Goal: Task Accomplishment & Management: Use online tool/utility

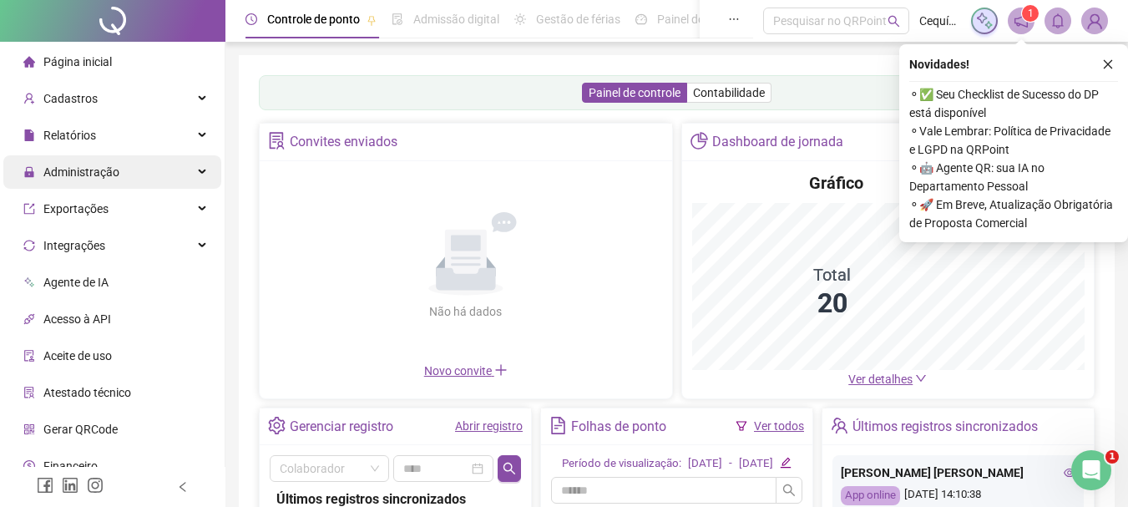
click at [94, 178] on span "Administração" at bounding box center [81, 171] width 76 height 13
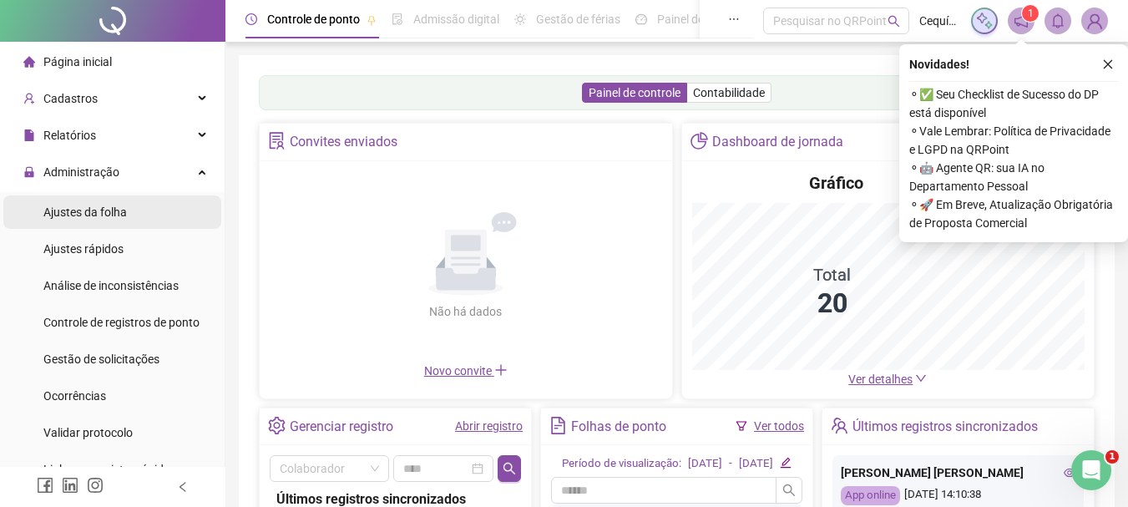
click at [136, 215] on li "Ajustes da folha" at bounding box center [112, 211] width 218 height 33
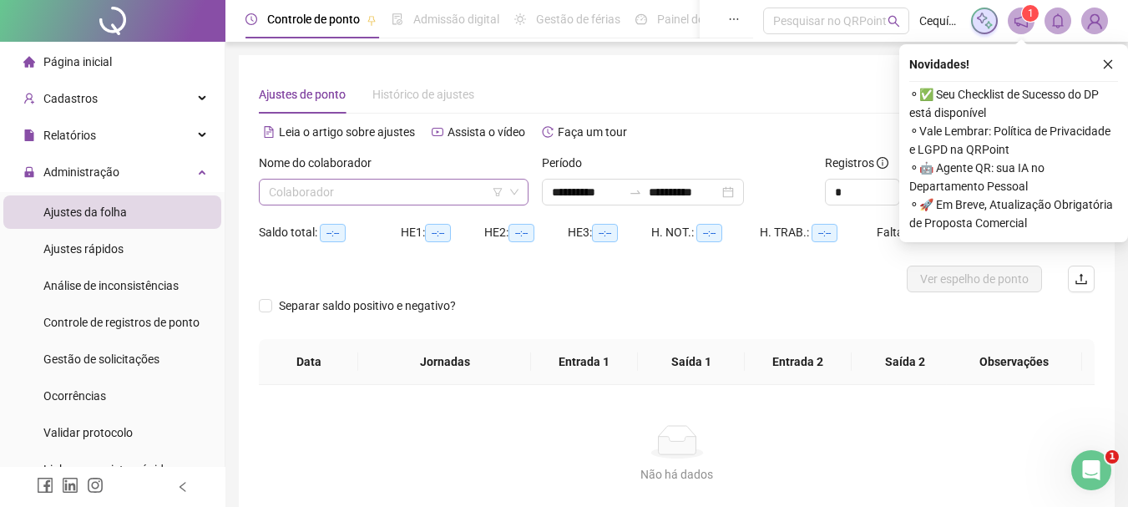
click at [435, 194] on input "search" at bounding box center [386, 192] width 235 height 25
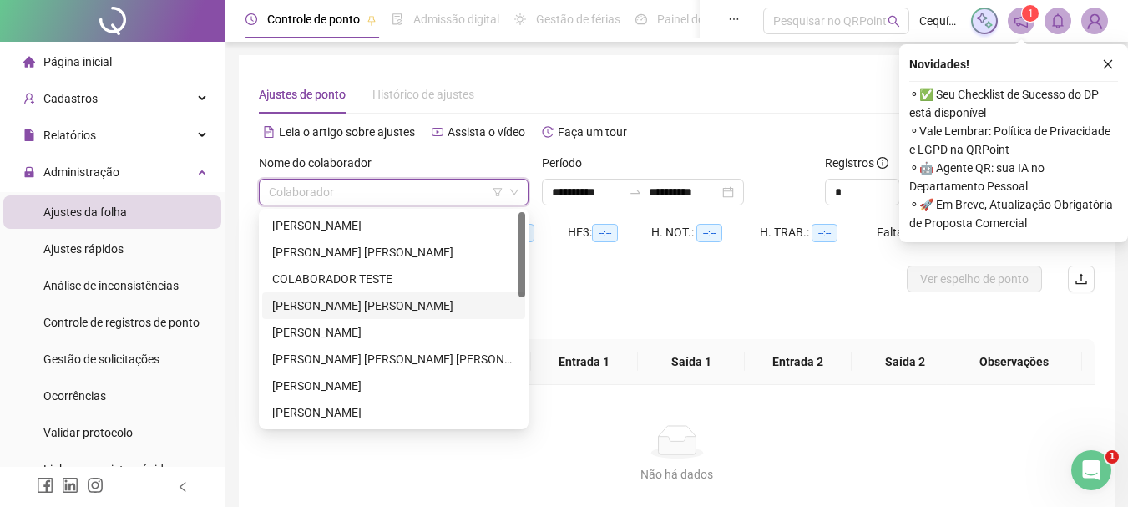
click at [372, 303] on div "[PERSON_NAME] [PERSON_NAME]" at bounding box center [393, 305] width 243 height 18
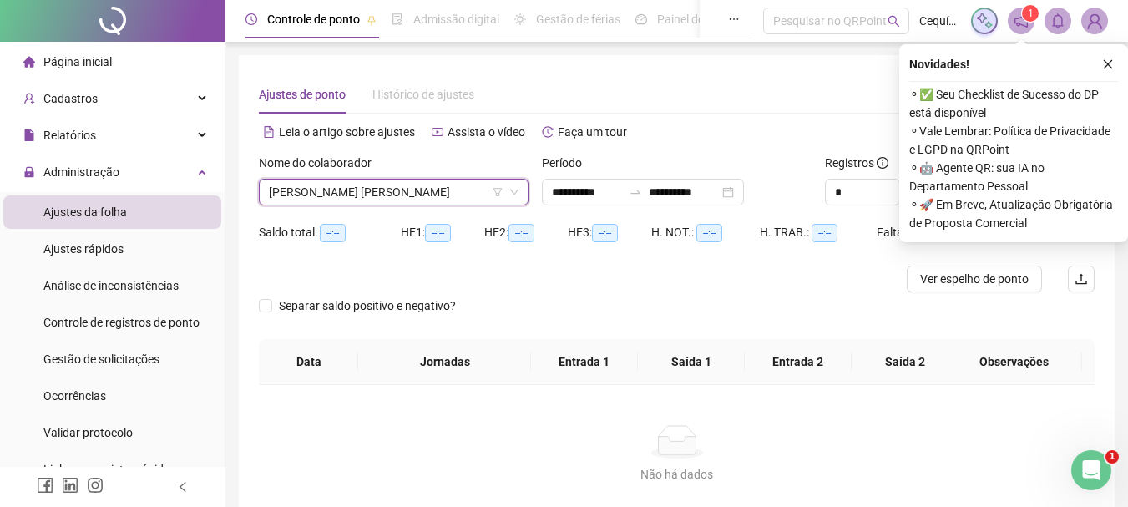
click at [1108, 63] on icon "close" at bounding box center [1108, 64] width 12 height 12
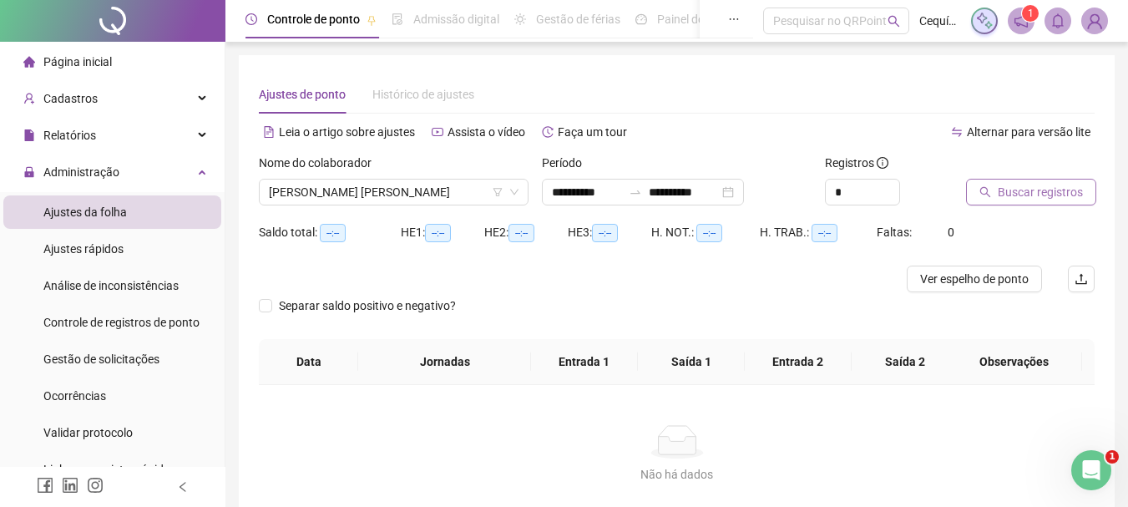
click at [1092, 189] on div "Buscar registros" at bounding box center [1030, 180] width 129 height 52
click at [1071, 191] on span "Buscar registros" at bounding box center [1040, 192] width 85 height 18
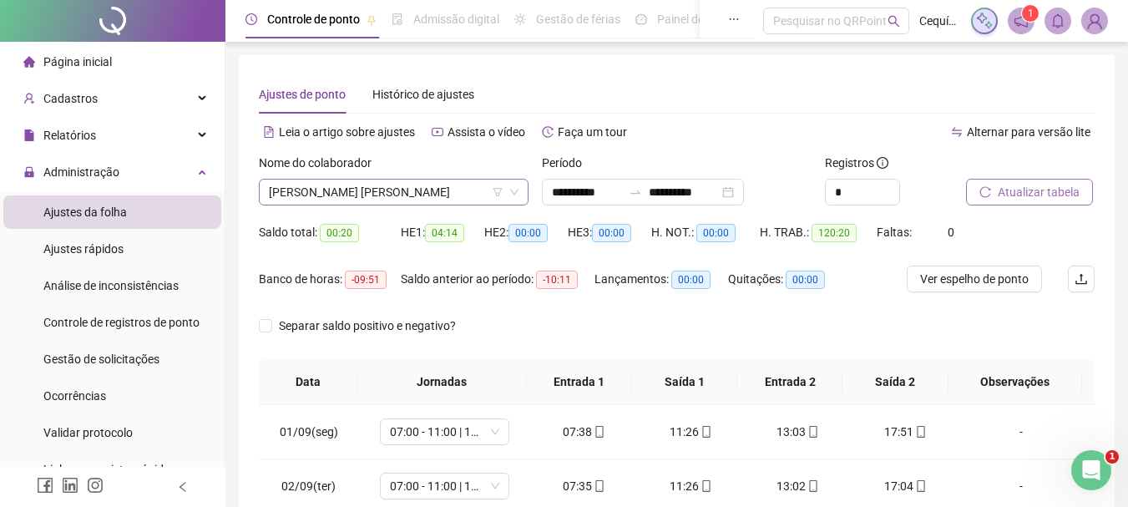
click at [448, 193] on span "[PERSON_NAME] [PERSON_NAME]" at bounding box center [394, 192] width 250 height 25
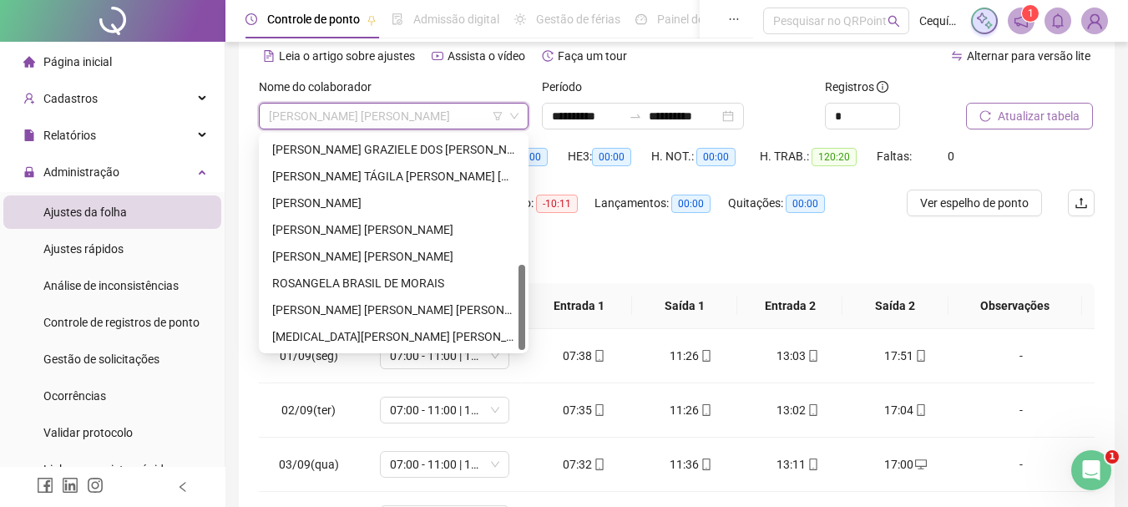
scroll to position [84, 0]
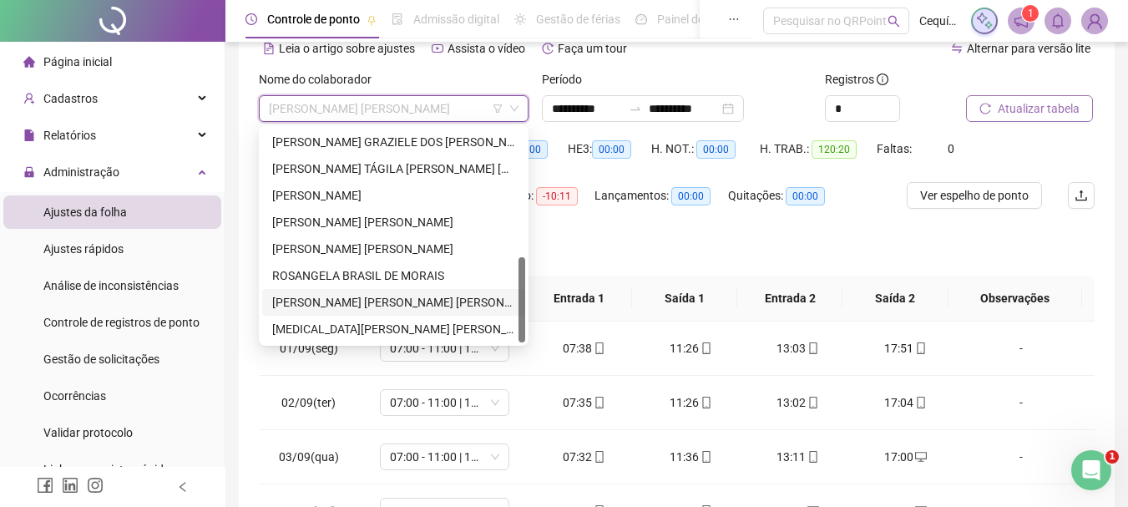
click at [422, 292] on div "[PERSON_NAME] [PERSON_NAME] [PERSON_NAME]" at bounding box center [393, 302] width 263 height 27
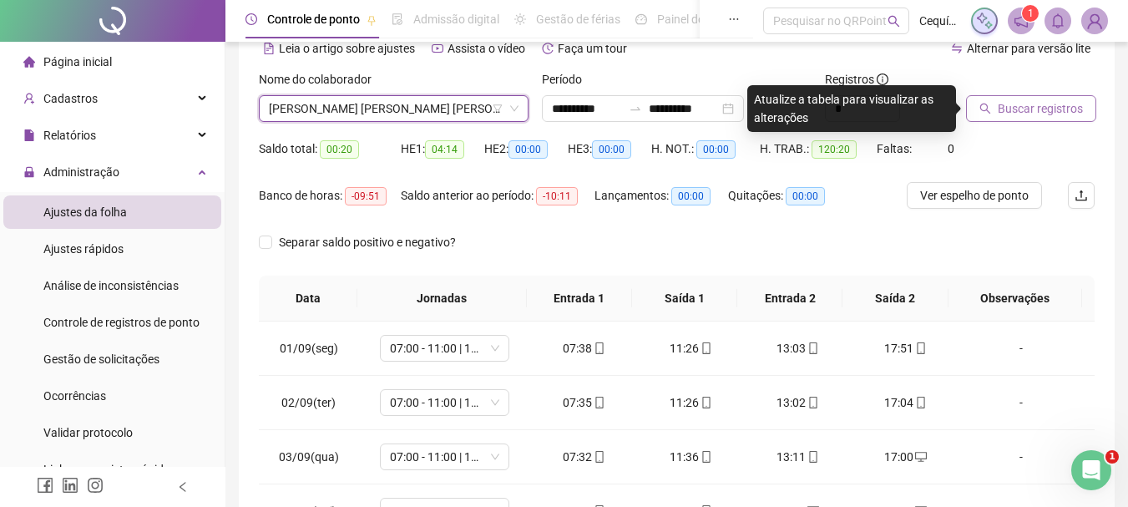
click at [1012, 107] on span "Buscar registros" at bounding box center [1040, 108] width 85 height 18
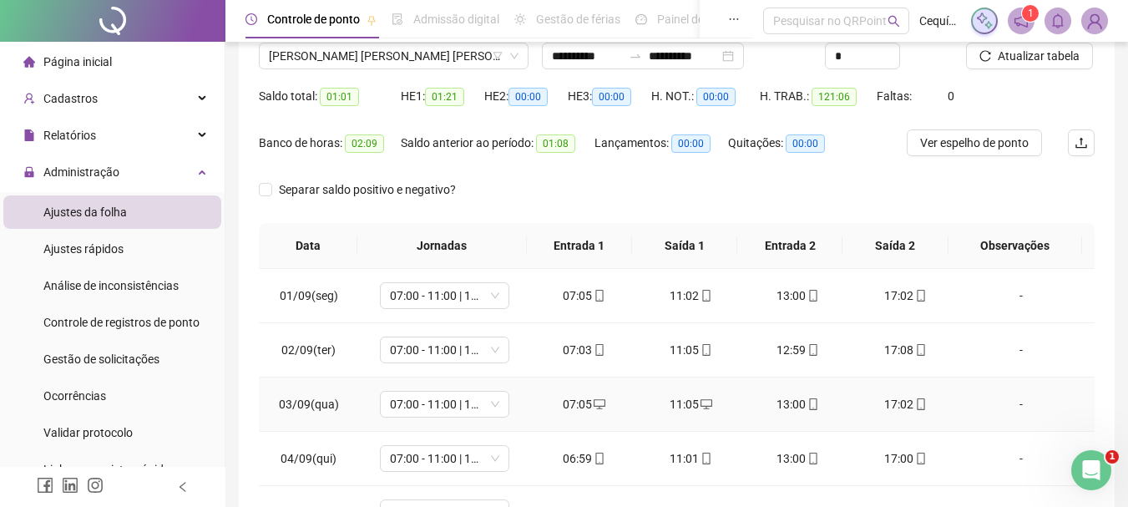
scroll to position [0, 0]
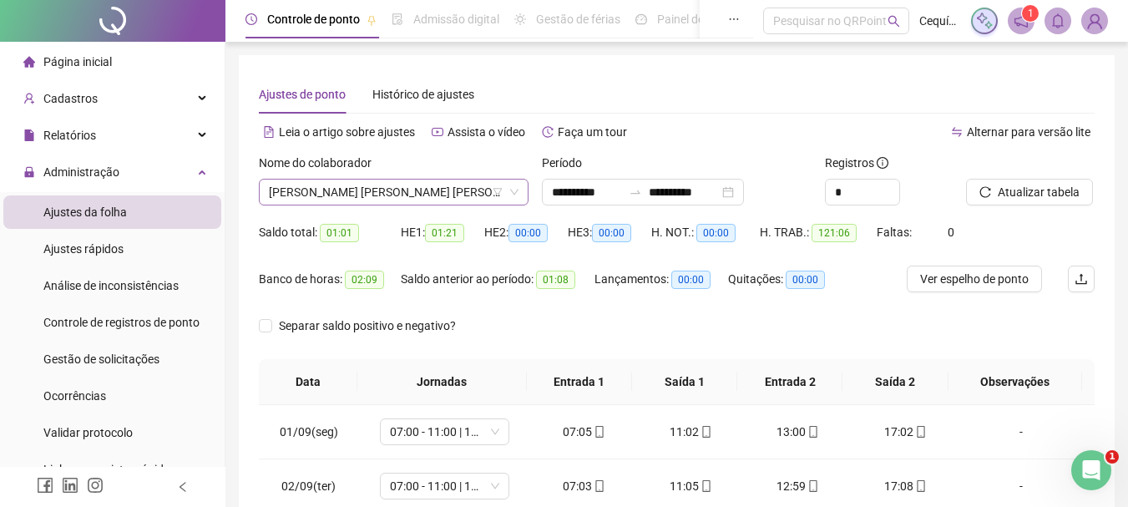
click at [400, 194] on span "[PERSON_NAME] [PERSON_NAME] [PERSON_NAME]" at bounding box center [394, 192] width 250 height 25
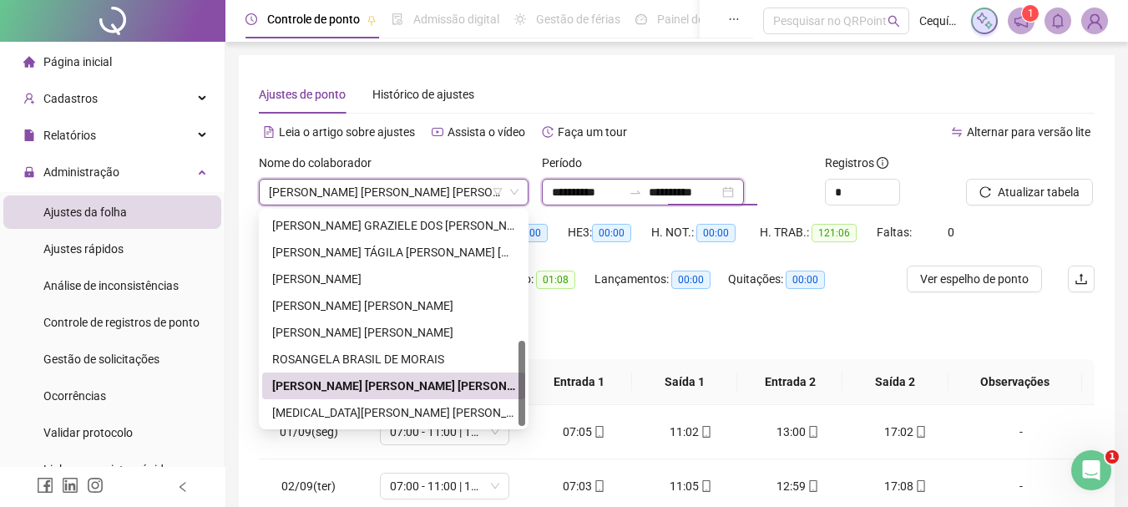
click at [682, 185] on input "**********" at bounding box center [684, 192] width 70 height 18
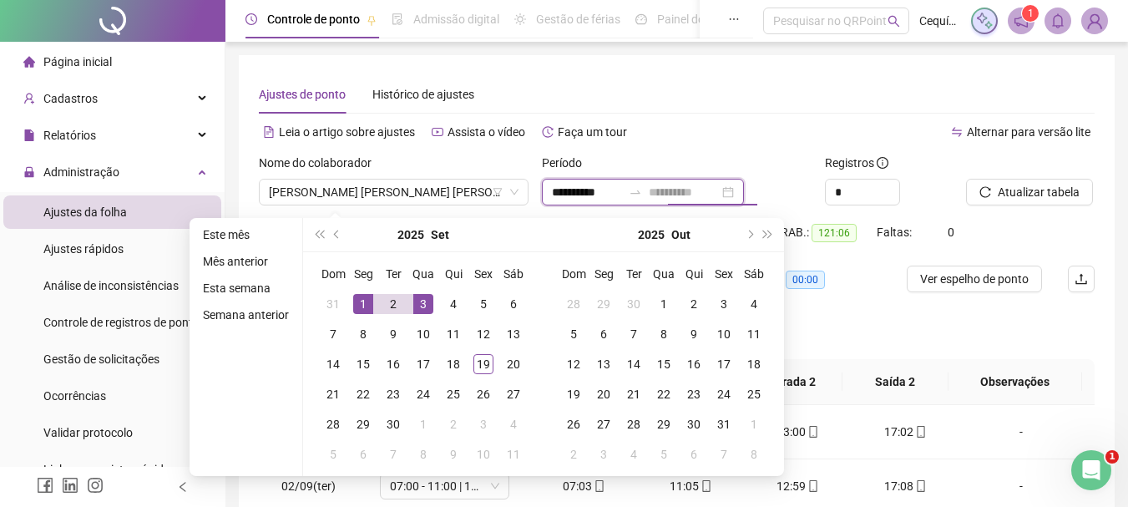
type input "**********"
click at [356, 302] on div "1" at bounding box center [363, 304] width 20 height 20
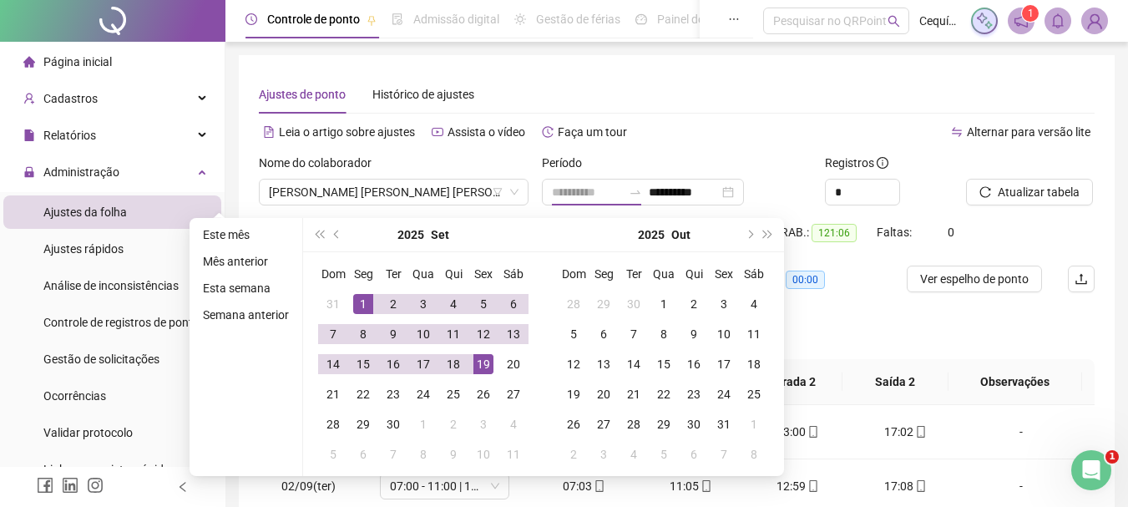
click at [475, 362] on div "19" at bounding box center [483, 364] width 20 height 20
type input "**********"
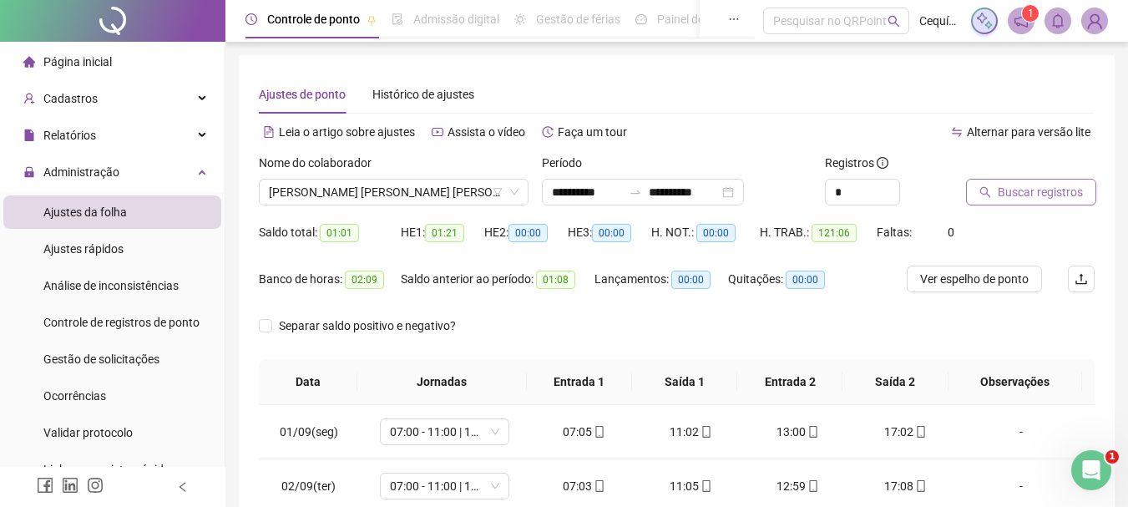
click at [1020, 195] on span "Buscar registros" at bounding box center [1040, 192] width 85 height 18
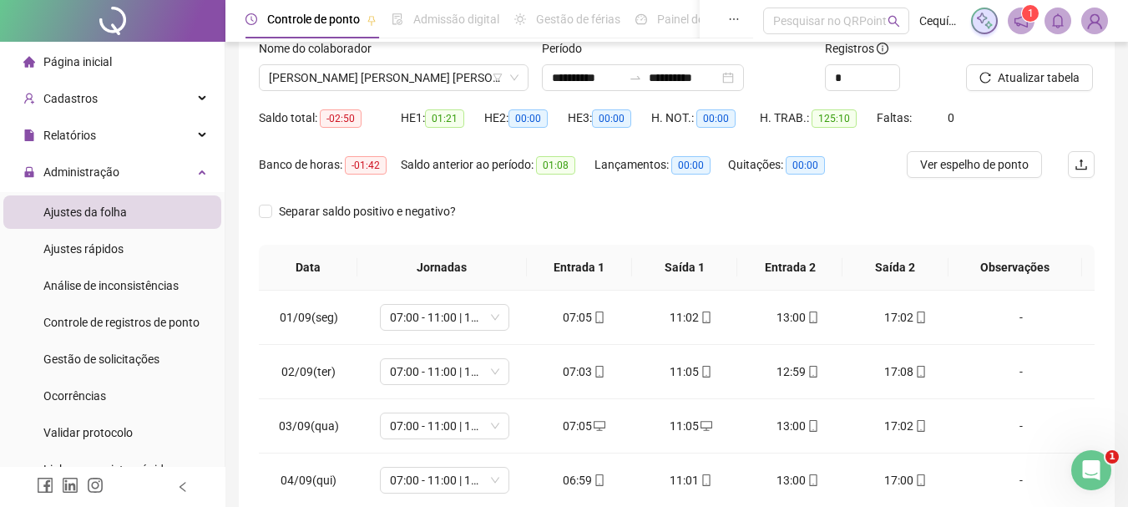
scroll to position [96, 0]
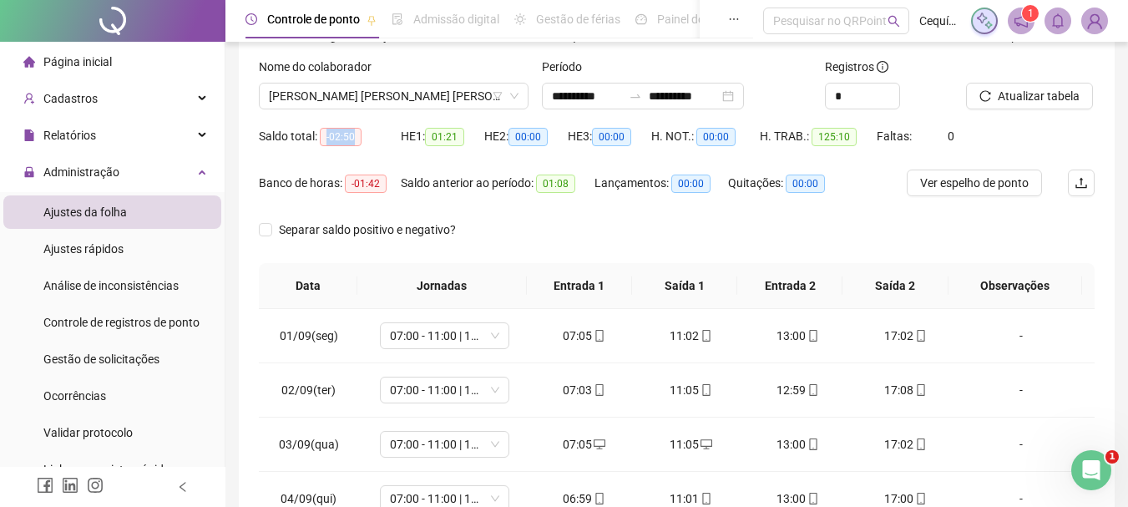
drag, startPoint x: 326, startPoint y: 135, endPoint x: 364, endPoint y: 135, distance: 37.6
click at [364, 135] on div "Saldo total: -02:50" at bounding box center [330, 136] width 142 height 19
click at [1057, 97] on span "Atualizar tabela" at bounding box center [1039, 96] width 82 height 18
drag, startPoint x: 992, startPoint y: 185, endPoint x: 949, endPoint y: 183, distance: 42.6
click at [974, 186] on span "Ver espelho de ponto" at bounding box center [974, 183] width 109 height 18
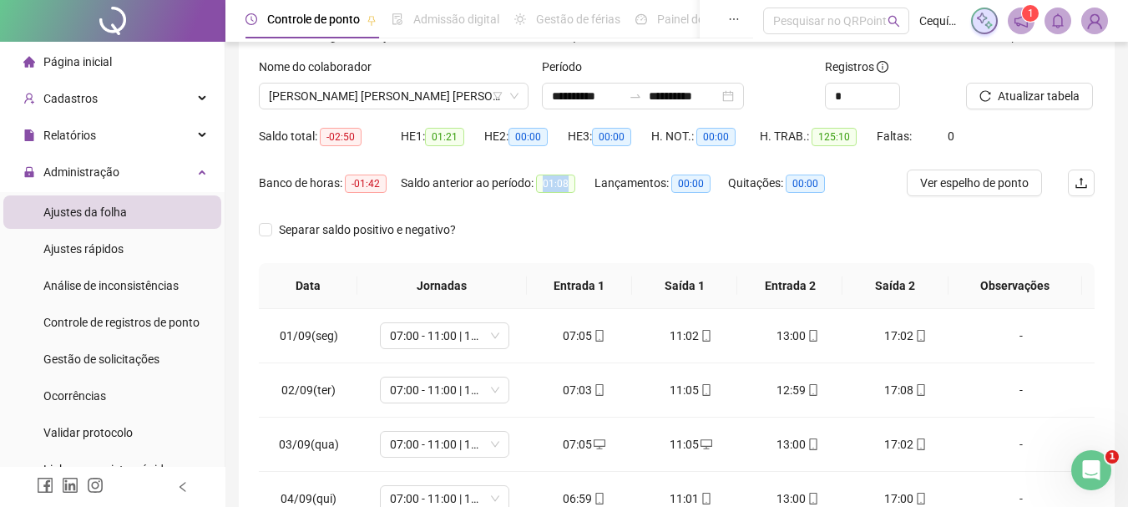
drag, startPoint x: 571, startPoint y: 185, endPoint x: 545, endPoint y: 185, distance: 25.9
click at [545, 185] on span "01:08" at bounding box center [555, 184] width 39 height 18
click at [514, 261] on div "Separar saldo positivo e negativo?" at bounding box center [677, 239] width 836 height 47
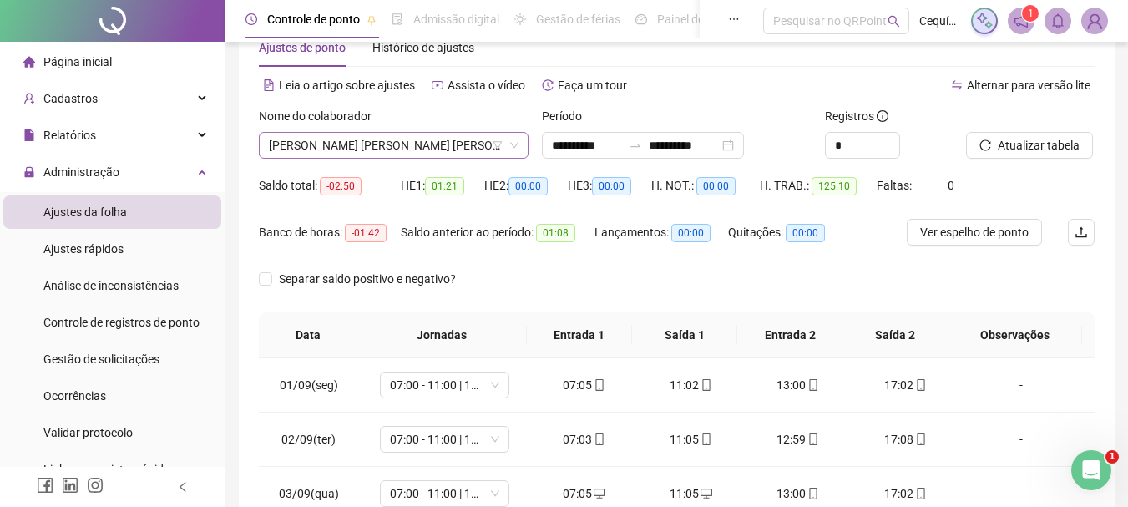
scroll to position [0, 0]
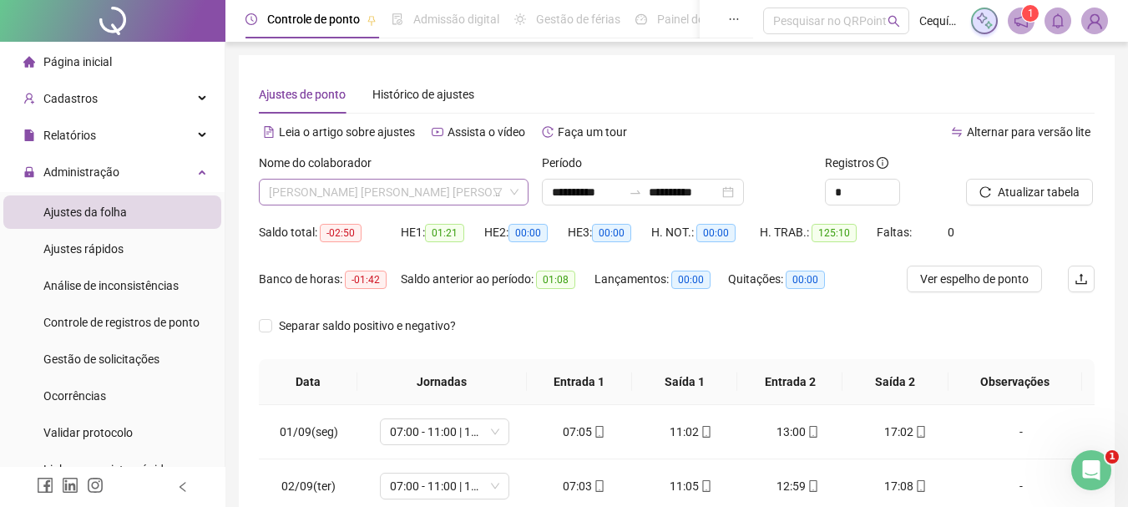
click at [463, 187] on span "[PERSON_NAME] [PERSON_NAME] [PERSON_NAME]" at bounding box center [394, 192] width 250 height 25
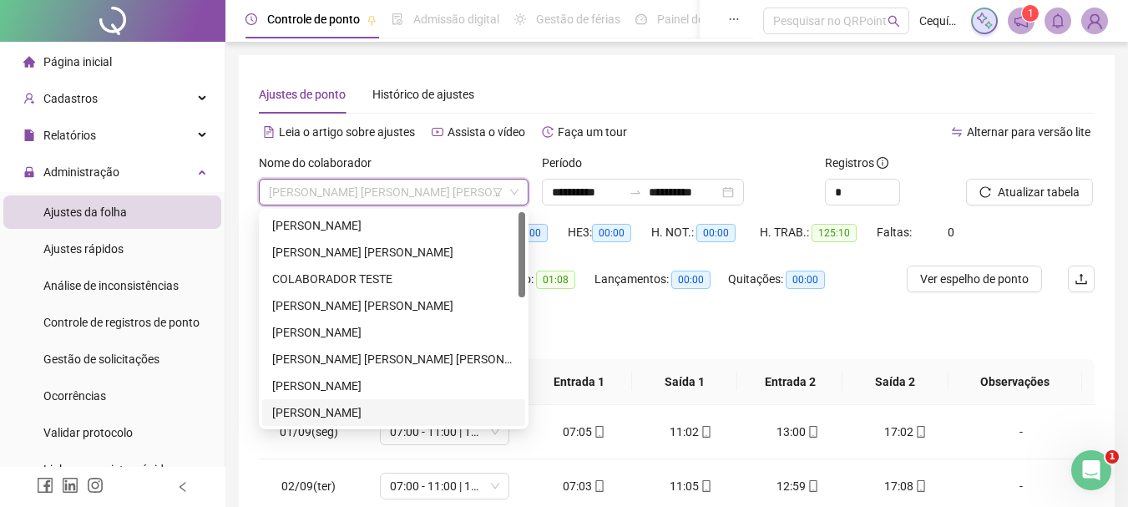
click at [356, 405] on div "[PERSON_NAME]" at bounding box center [393, 412] width 243 height 18
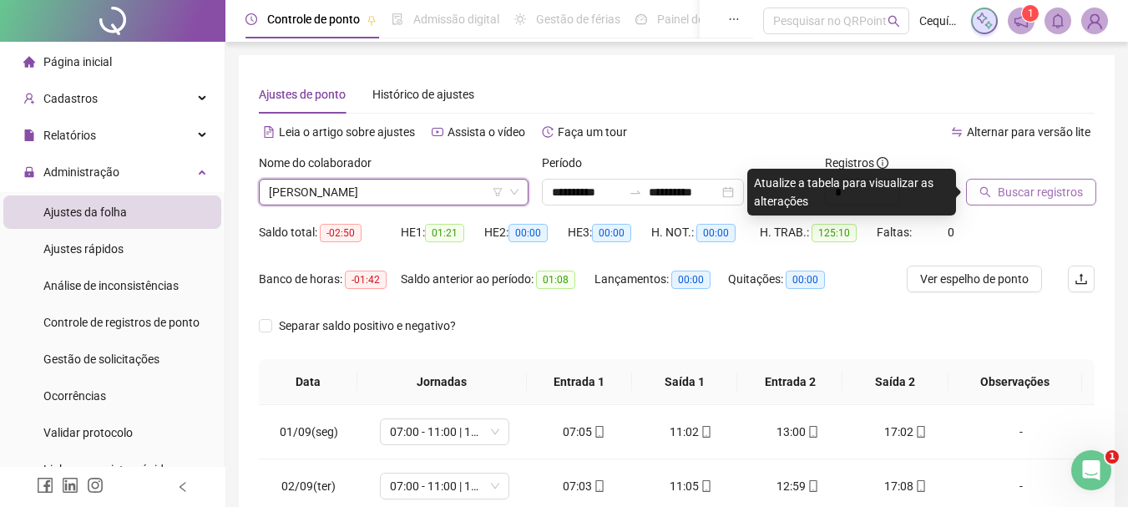
click at [1045, 184] on span "Buscar registros" at bounding box center [1040, 192] width 85 height 18
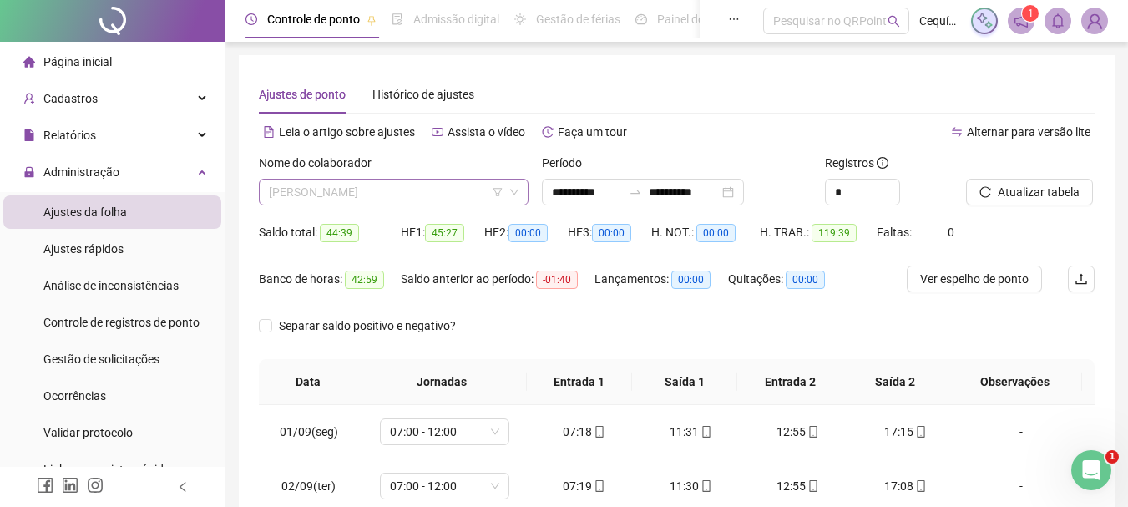
click at [415, 193] on span "[PERSON_NAME]" at bounding box center [394, 192] width 250 height 25
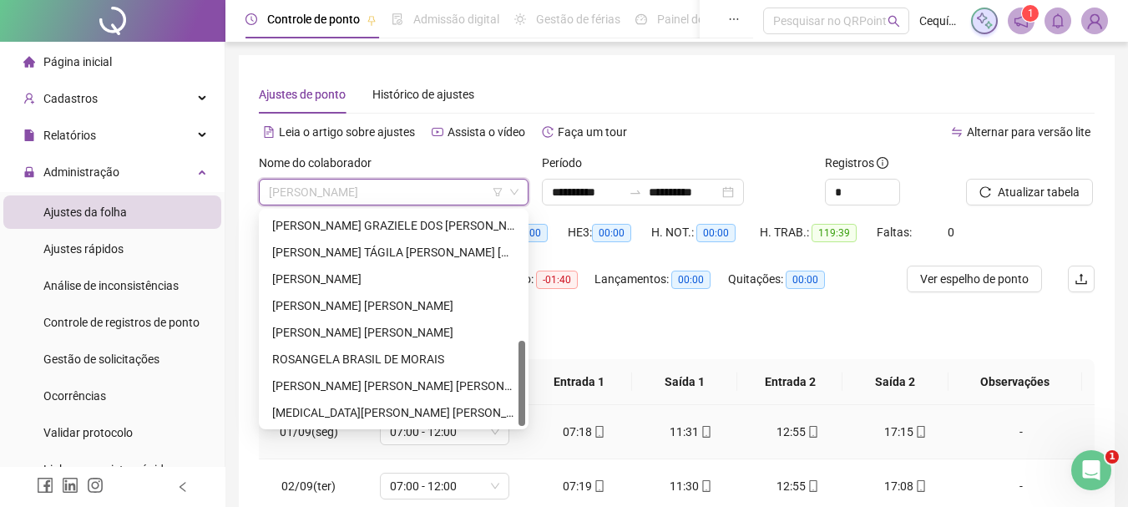
scroll to position [167, 0]
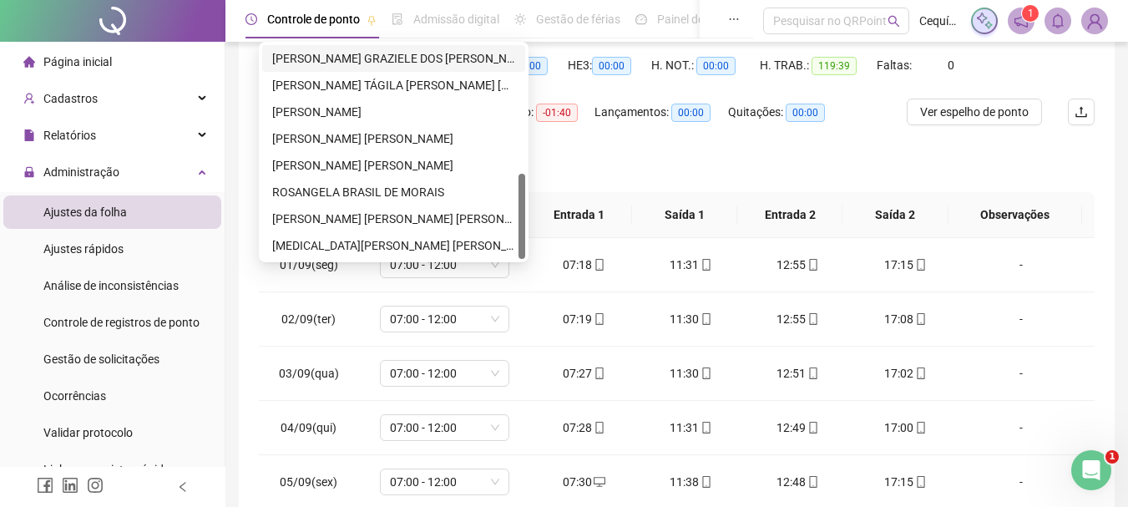
click at [373, 52] on div "[PERSON_NAME] GRAZIELE DOS [PERSON_NAME]" at bounding box center [393, 58] width 243 height 18
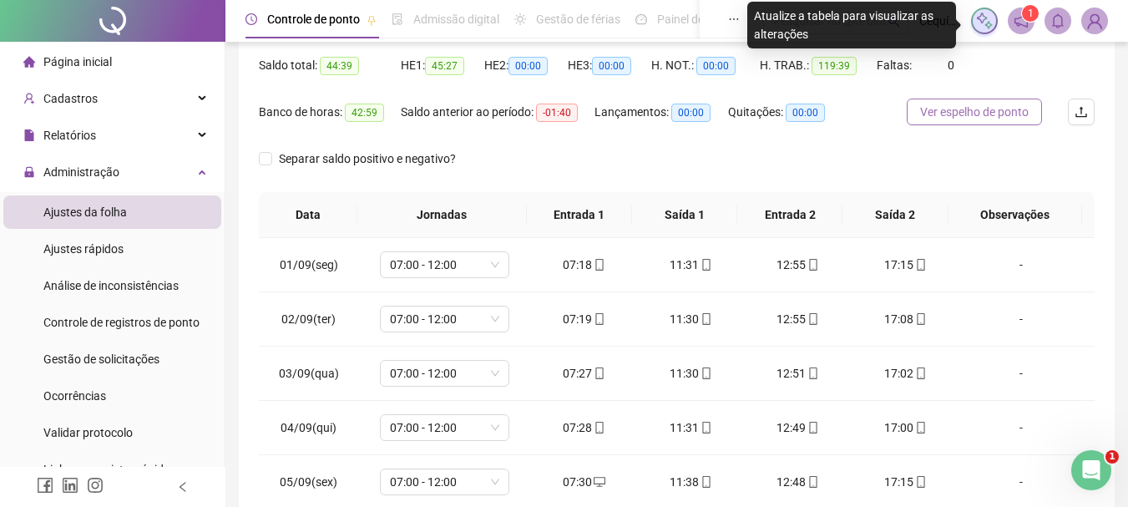
click at [995, 119] on span "Ver espelho de ponto" at bounding box center [974, 112] width 109 height 18
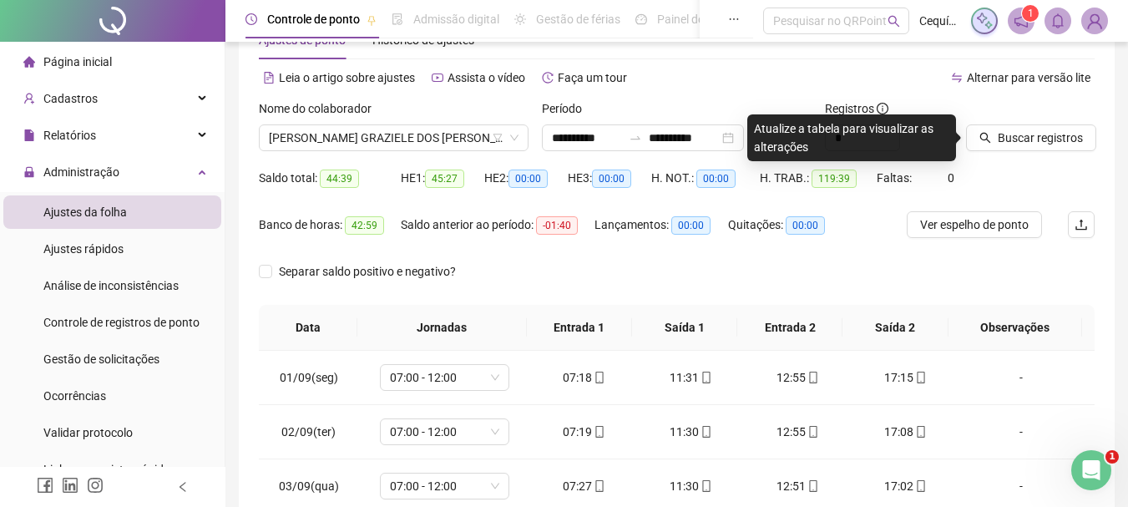
scroll to position [84, 0]
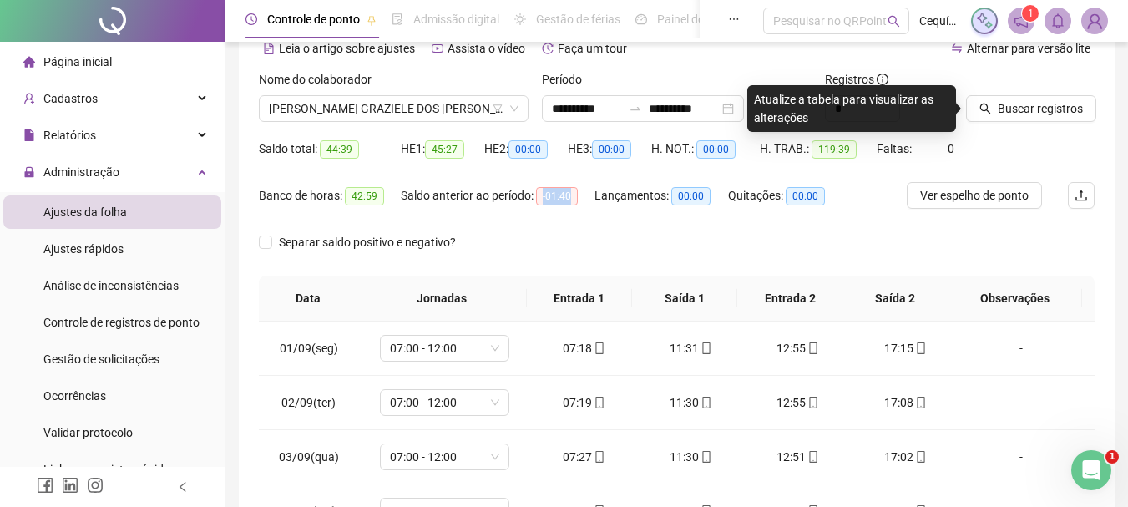
drag, startPoint x: 543, startPoint y: 195, endPoint x: 573, endPoint y: 197, distance: 30.1
click at [573, 197] on span "-01:40" at bounding box center [557, 196] width 42 height 18
drag, startPoint x: 435, startPoint y: 151, endPoint x: 488, endPoint y: 150, distance: 52.6
click at [488, 150] on div "Saldo total: 44:39 HE 1: 45:27 HE 2: 00:00 HE 3: 00:00 H. NOT.: 00:00 H. TRAB.:…" at bounding box center [677, 158] width 836 height 47
click at [1010, 117] on span "Buscar registros" at bounding box center [1040, 108] width 85 height 18
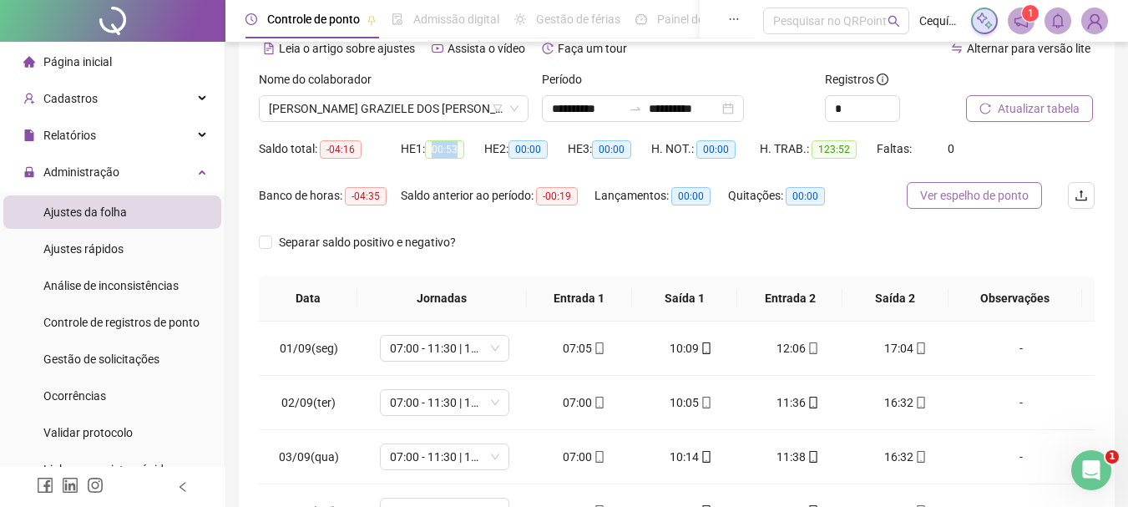
click at [966, 195] on span "Ver espelho de ponto" at bounding box center [974, 195] width 109 height 18
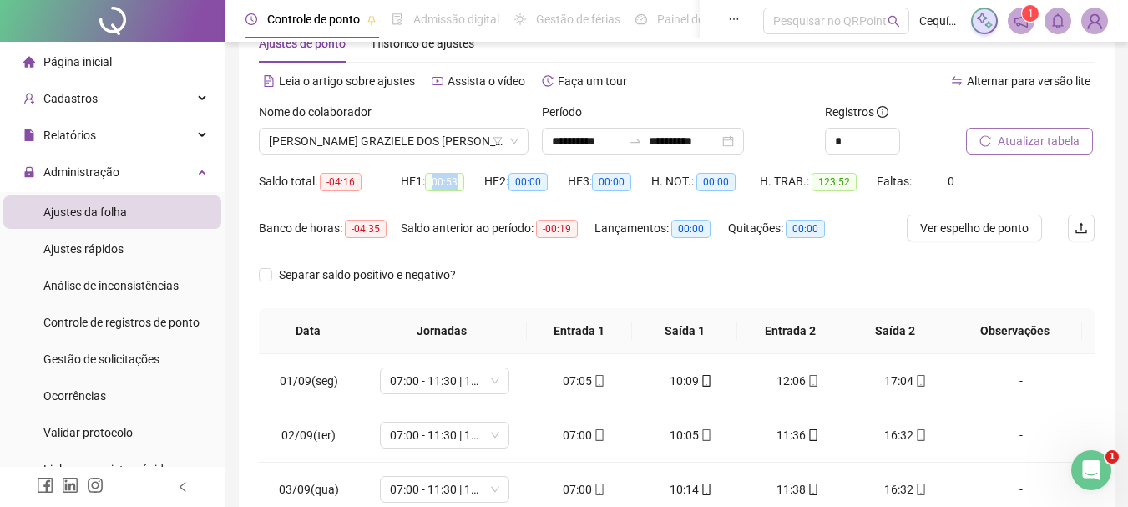
scroll to position [0, 0]
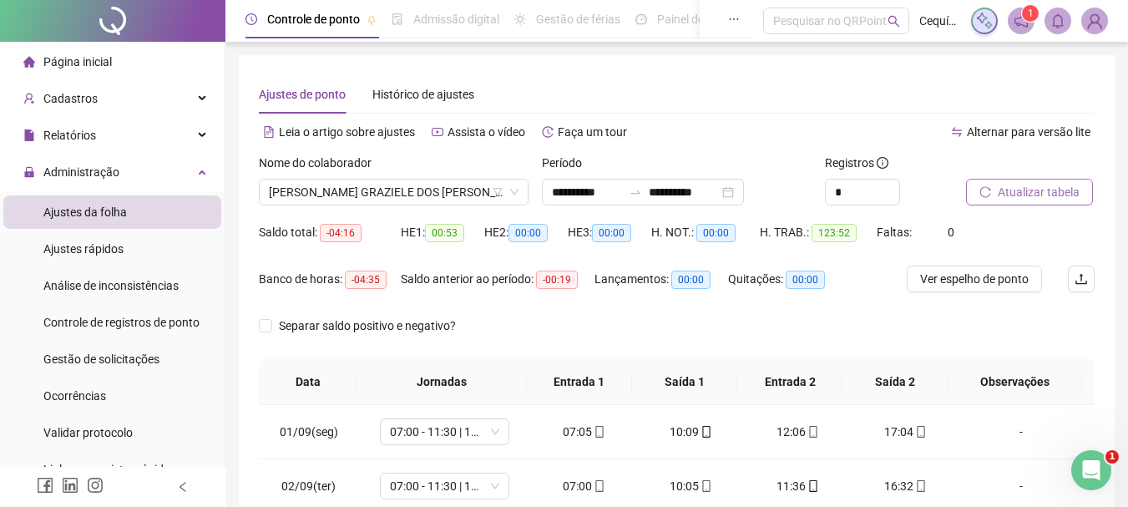
click at [96, 74] on div "Página inicial" at bounding box center [67, 61] width 89 height 33
